Goal: Information Seeking & Learning: Learn about a topic

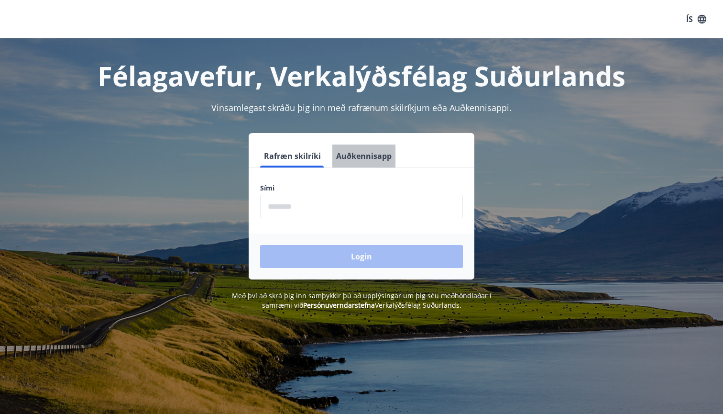
click at [374, 156] on button "Auðkennisapp" at bounding box center [363, 155] width 63 height 23
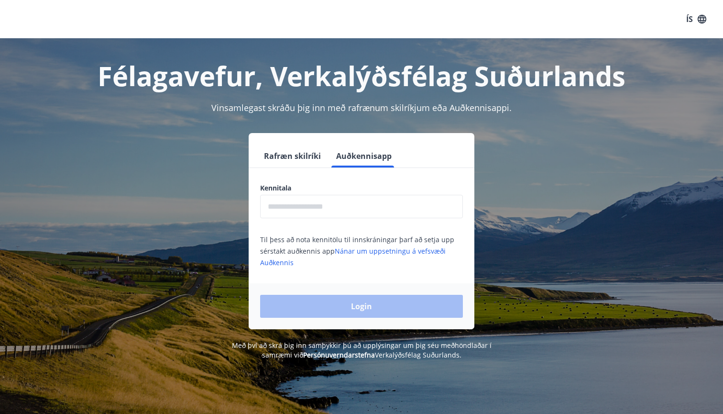
click at [327, 205] on input "text" at bounding box center [361, 206] width 203 height 23
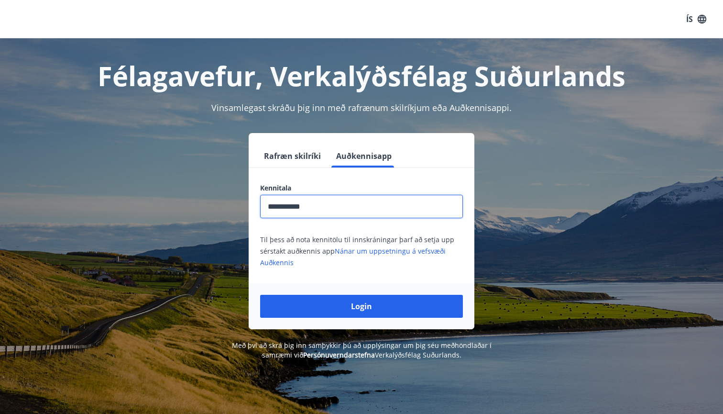
type input "**********"
click at [362, 306] on button "Login" at bounding box center [361, 306] width 203 height 23
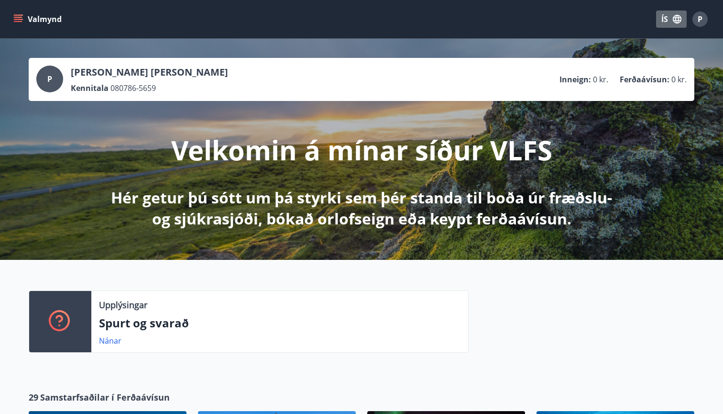
click at [665, 16] on button "ÍS" at bounding box center [671, 19] width 31 height 17
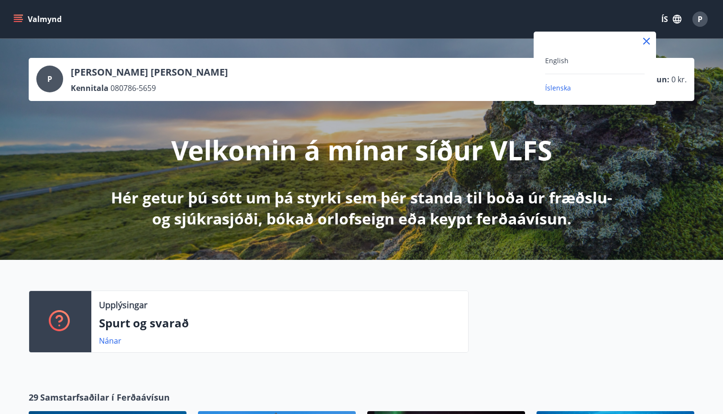
click at [584, 63] on div "English" at bounding box center [595, 60] width 100 height 11
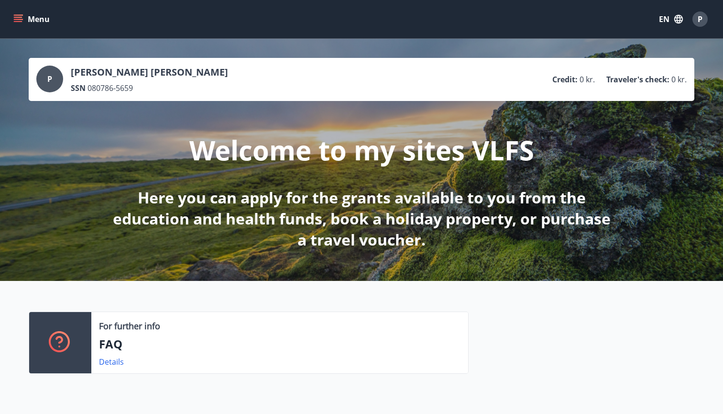
click at [14, 20] on icon "menu" at bounding box center [18, 19] width 10 height 10
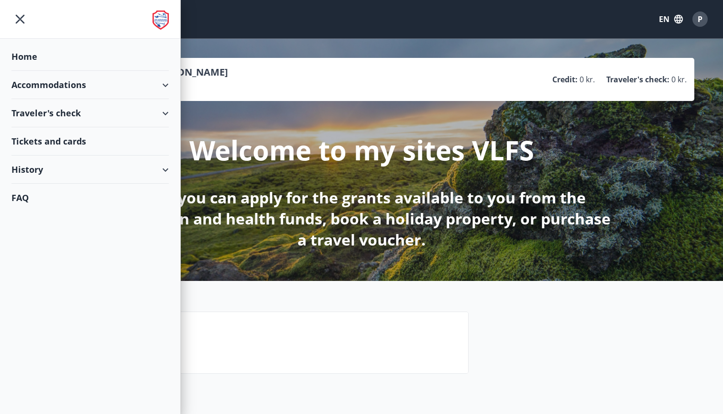
click at [20, 203] on div "FAQ" at bounding box center [89, 198] width 157 height 28
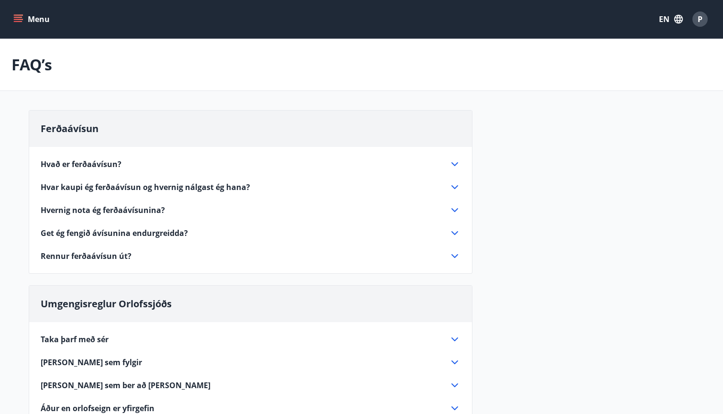
click at [705, 18] on div "P" at bounding box center [700, 18] width 15 height 15
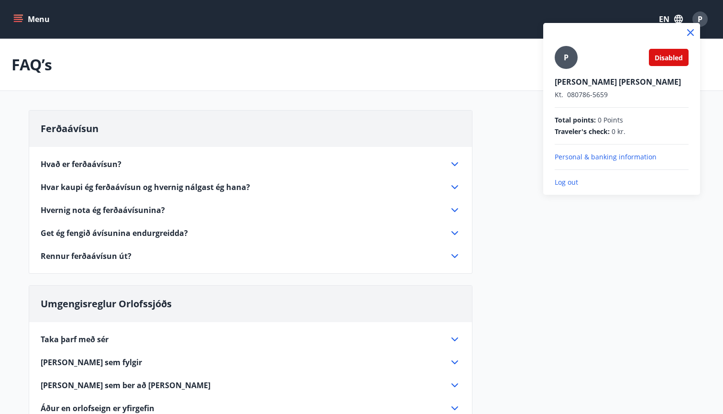
click at [616, 206] on div at bounding box center [361, 207] width 723 height 414
